Goal: Find specific page/section: Find specific page/section

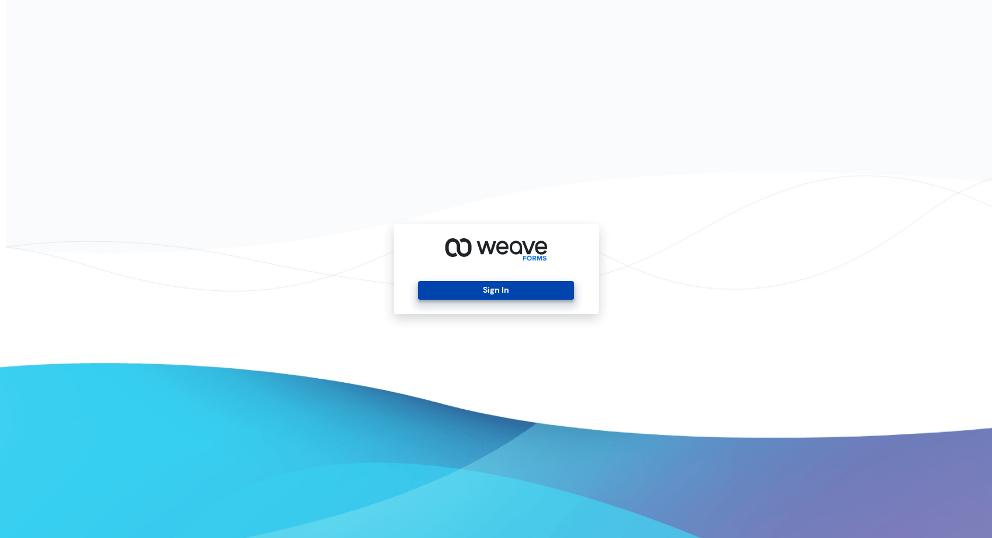
click at [506, 282] on button "Sign In" at bounding box center [496, 290] width 156 height 19
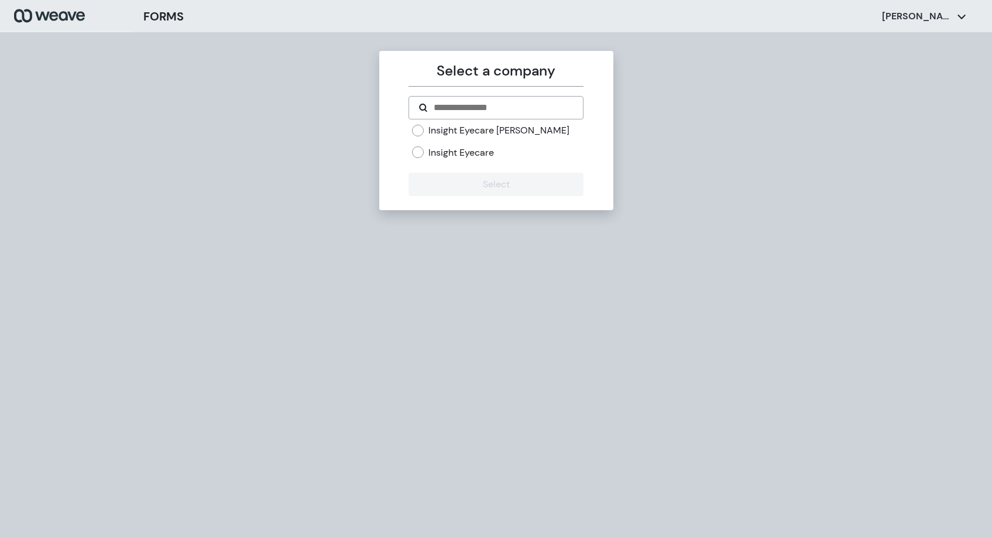
click at [496, 153] on div "Insight Eyecare" at bounding box center [497, 152] width 171 height 13
click at [490, 150] on label "Insight Eyecare" at bounding box center [461, 152] width 66 height 13
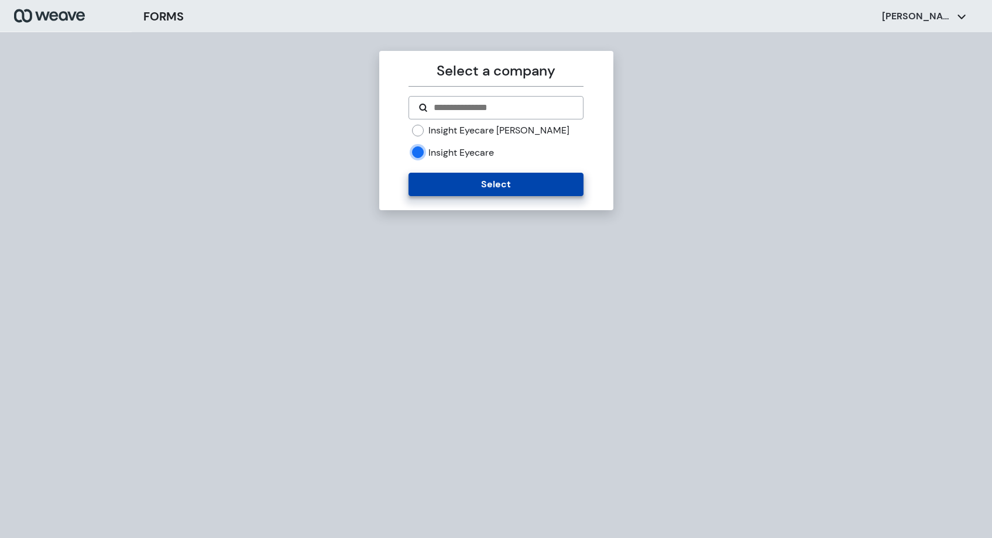
click at [498, 173] on button "Select" at bounding box center [495, 184] width 175 height 23
